Goal: Task Accomplishment & Management: Manage account settings

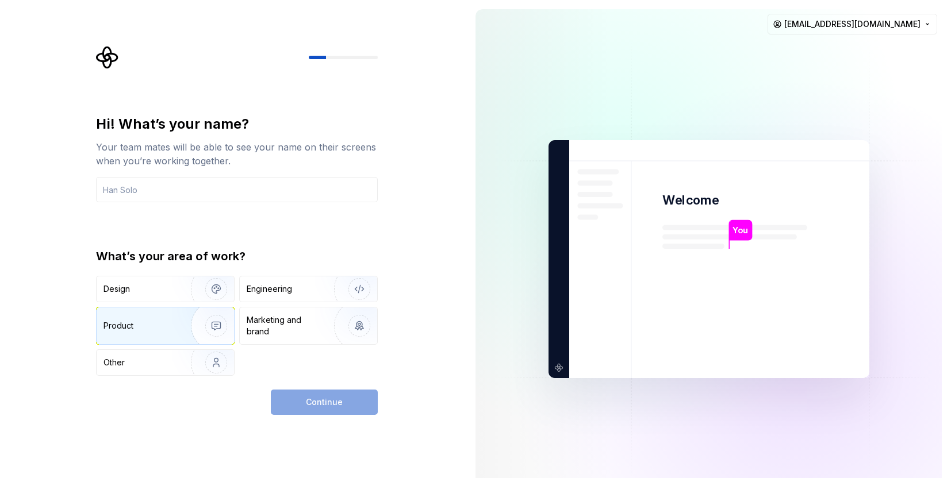
click at [128, 330] on div "Product" at bounding box center [119, 326] width 30 height 12
click at [914, 24] on html "Hi! What’s your name? Your team mates will be able to see your name on their sc…" at bounding box center [475, 239] width 951 height 478
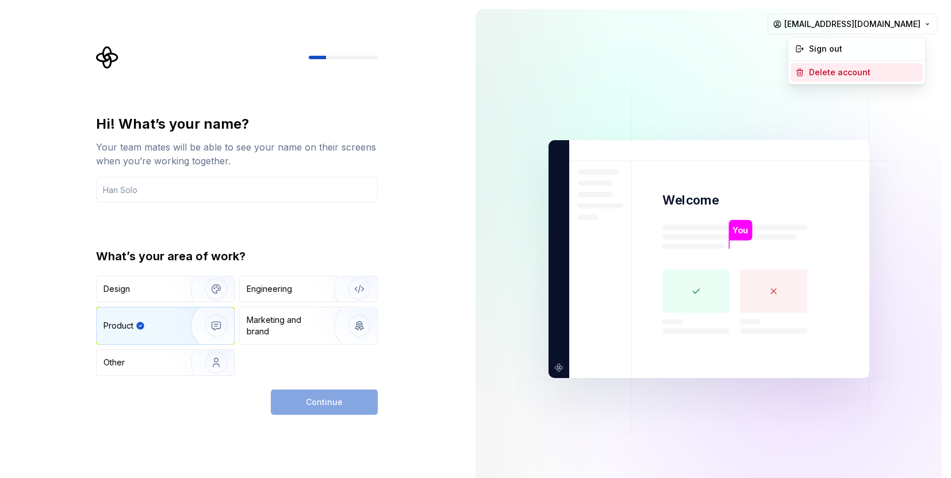
click at [831, 74] on div "Delete account" at bounding box center [863, 73] width 109 height 12
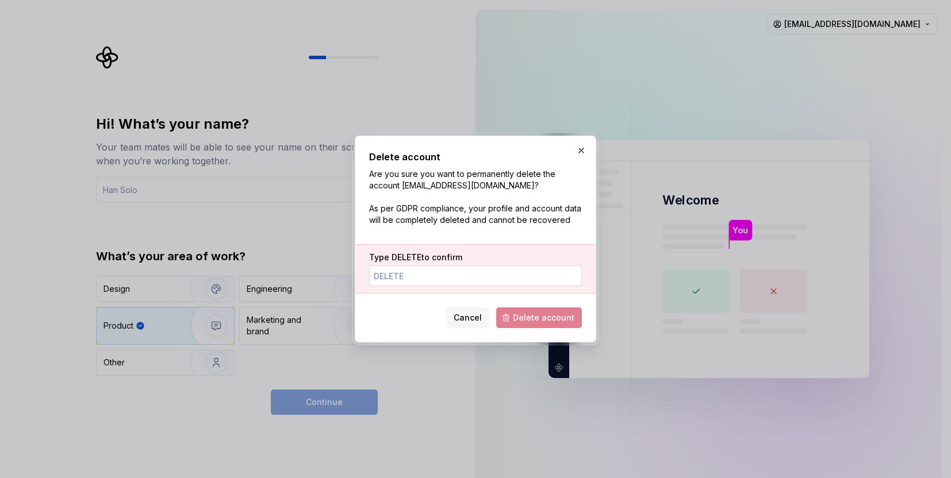
click at [499, 279] on input "Type DELETE to confirm" at bounding box center [475, 276] width 213 height 21
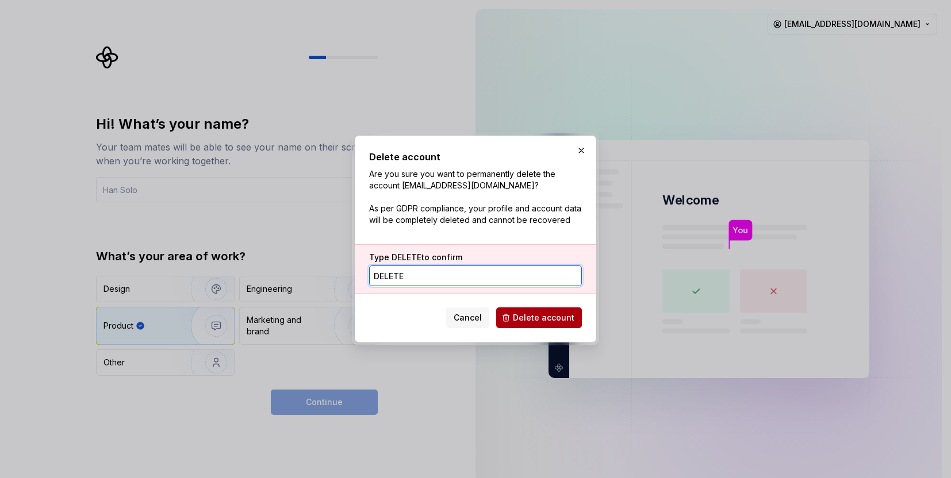
type input "DELETE"
click at [549, 325] on button "Delete account" at bounding box center [539, 318] width 86 height 21
